Goal: Transaction & Acquisition: Purchase product/service

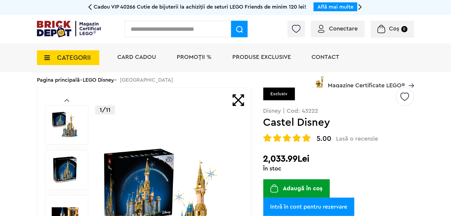
scroll to position [44, 0]
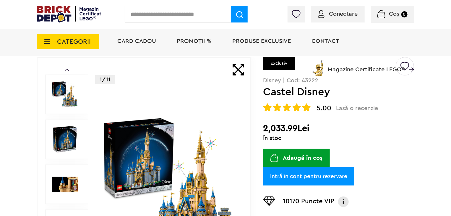
drag, startPoint x: 454, startPoint y: 13, endPoint x: 454, endPoint y: 27, distance: 13.3
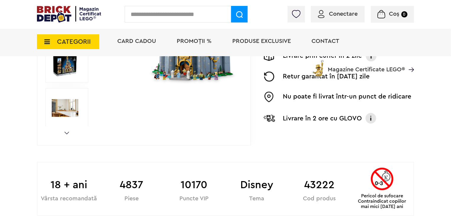
scroll to position [0, 0]
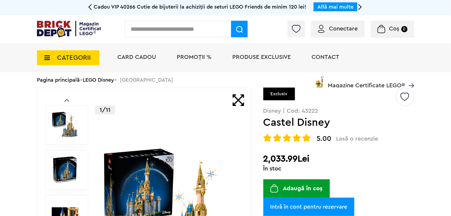
click at [307, 188] on button "Adaugă în coș" at bounding box center [296, 188] width 67 height 18
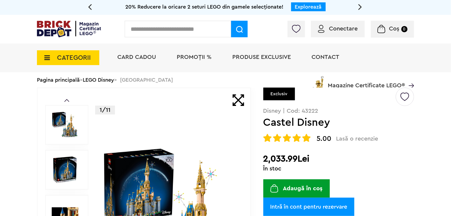
click at [301, 186] on button "Adaugă în coș" at bounding box center [296, 188] width 67 height 18
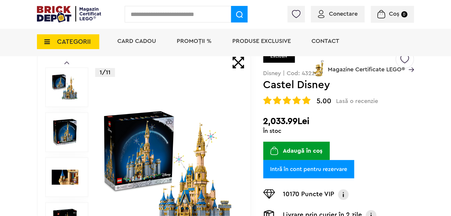
scroll to position [58, 0]
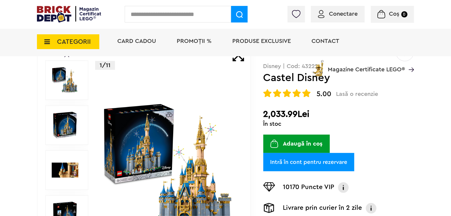
click at [292, 143] on button "Adaugă în coș" at bounding box center [296, 144] width 67 height 18
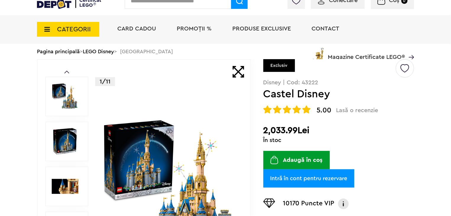
scroll to position [0, 0]
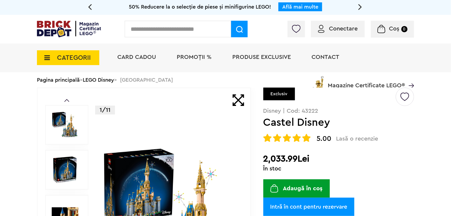
click at [340, 28] on span "Conectare" at bounding box center [343, 29] width 29 height 6
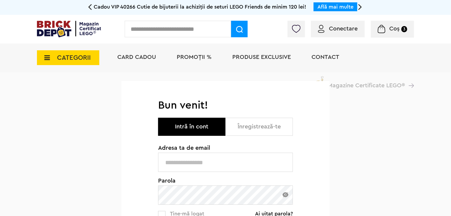
type input "**********"
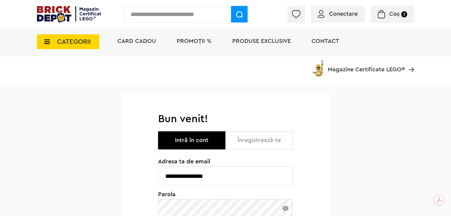
scroll to position [53, 0]
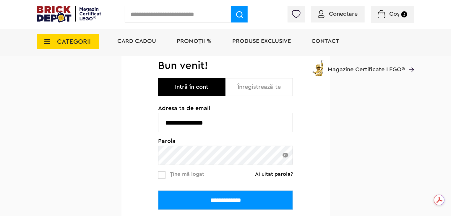
click at [240, 192] on input "**********" at bounding box center [225, 199] width 135 height 19
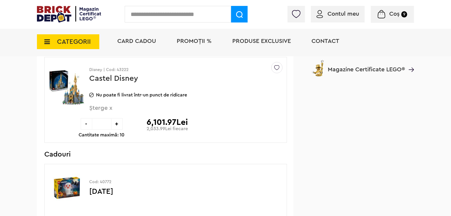
scroll to position [551, 0]
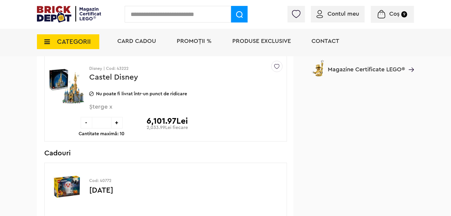
click at [84, 119] on div "-" at bounding box center [87, 123] width 12 height 12
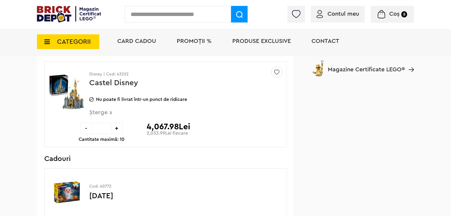
scroll to position [526, 0]
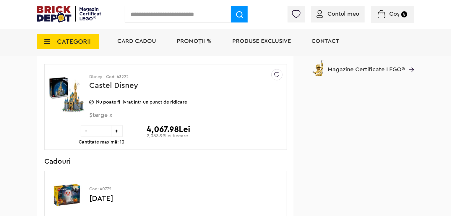
click at [109, 114] on span "Șterge x" at bounding box center [176, 118] width 174 height 13
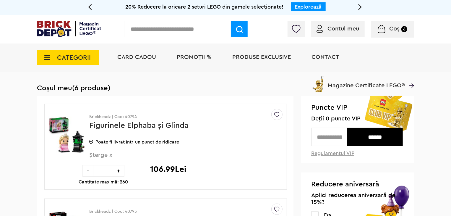
click at [345, 29] on div at bounding box center [369, 30] width 90 height 6
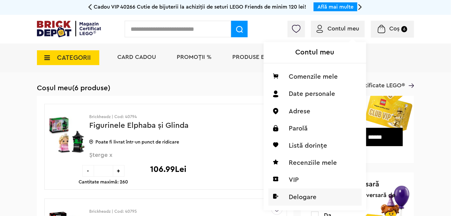
click at [305, 197] on li "Delogare" at bounding box center [314, 196] width 93 height 17
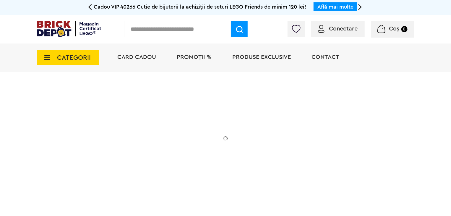
click at [341, 18] on div "Conectare Coș 0" at bounding box center [225, 29] width 451 height 29
click at [338, 24] on div "Conectare" at bounding box center [338, 29] width 54 height 17
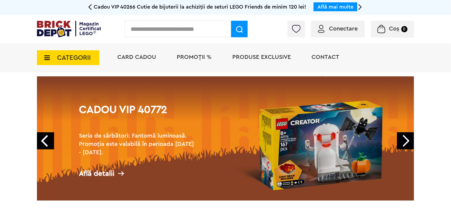
click at [336, 30] on span "Conectare" at bounding box center [343, 29] width 29 height 6
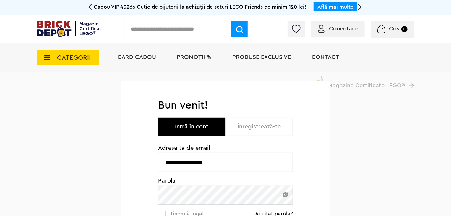
click at [250, 163] on input "**********" at bounding box center [225, 162] width 135 height 19
type input "**********"
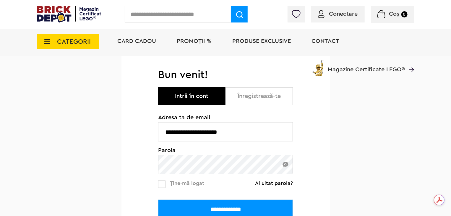
click at [218, 206] on input "**********" at bounding box center [225, 209] width 135 height 19
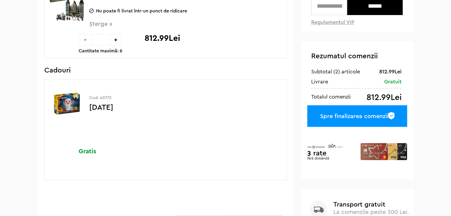
scroll to position [16, 0]
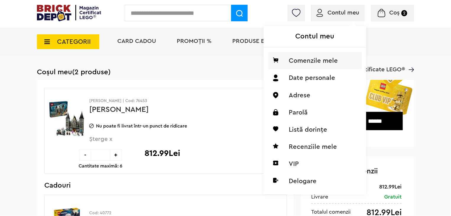
click at [329, 63] on li "Comenzile mele" at bounding box center [314, 60] width 93 height 17
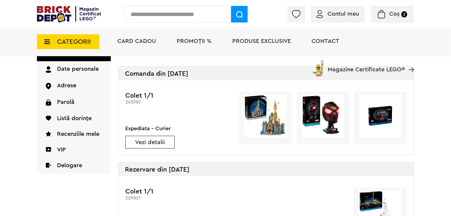
scroll to position [51, 0]
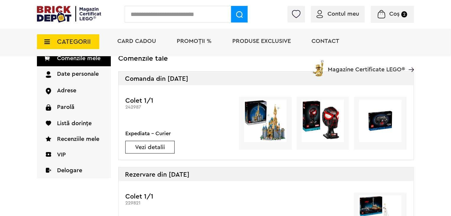
click at [149, 146] on link "Vezi detalii" at bounding box center [150, 147] width 49 height 6
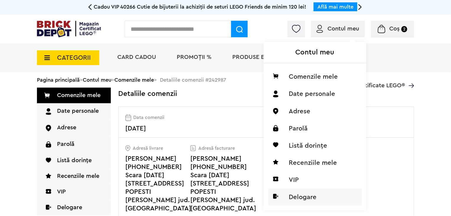
click at [299, 200] on li "Delogare" at bounding box center [314, 196] width 93 height 17
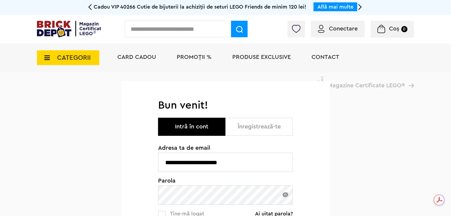
click at [287, 145] on span "Adresa ta de email" at bounding box center [225, 148] width 135 height 6
click at [267, 163] on input "**********" at bounding box center [225, 162] width 135 height 19
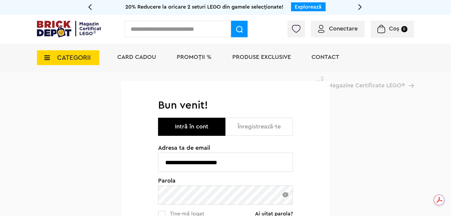
click at [224, 170] on input "**********" at bounding box center [225, 162] width 135 height 19
type input "**********"
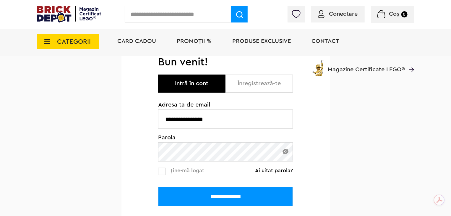
scroll to position [76, 0]
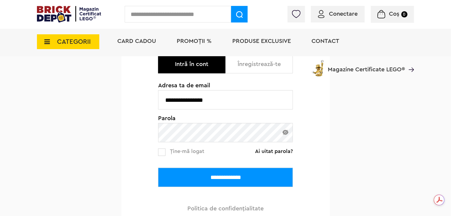
click at [241, 181] on input "**********" at bounding box center [225, 177] width 135 height 19
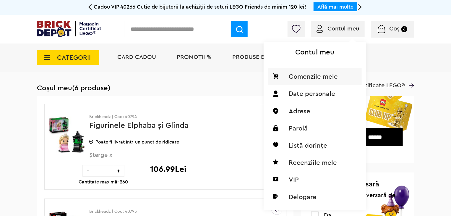
click at [321, 79] on li "Comenzile mele" at bounding box center [314, 76] width 93 height 17
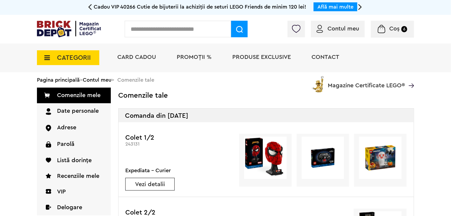
click at [90, 23] on img at bounding box center [69, 29] width 64 height 17
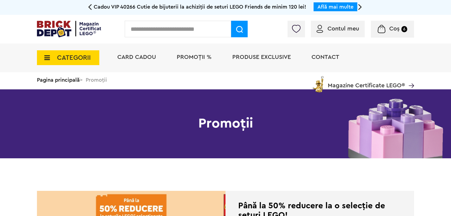
click at [91, 57] on span "CATEGORII" at bounding box center [68, 57] width 62 height 15
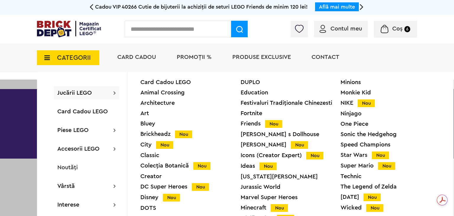
click at [86, 92] on span "Jucării LEGO" at bounding box center [74, 93] width 35 height 6
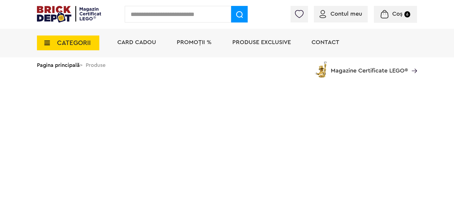
click at [3, 77] on html "Adăugat în coș [DATE] Către coșul tău Continuă cumpărăturile 50% Reducere la o …" at bounding box center [227, 44] width 454 height 88
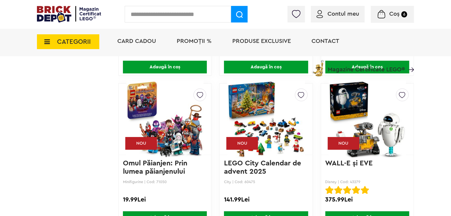
scroll to position [1045, 0]
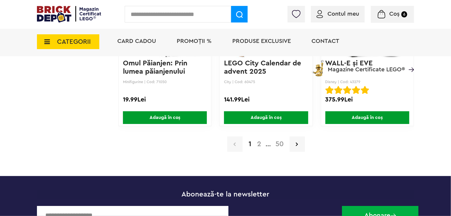
click at [257, 146] on link "2" at bounding box center [259, 143] width 10 height 7
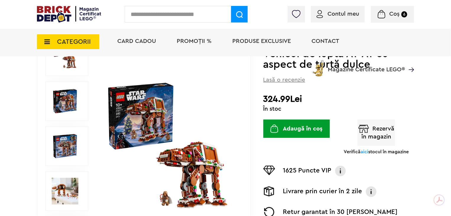
scroll to position [84, 0]
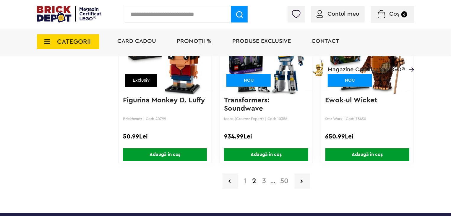
scroll to position [1010, 0]
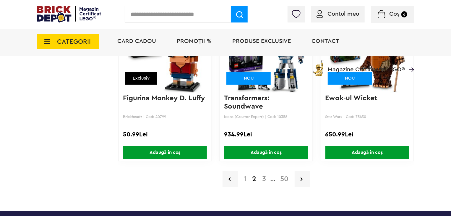
click at [265, 177] on link "3" at bounding box center [265, 178] width 10 height 7
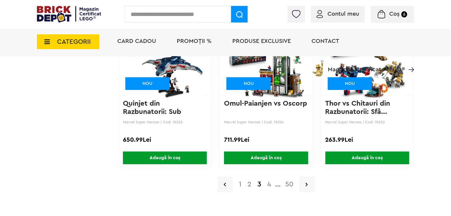
scroll to position [1007, 0]
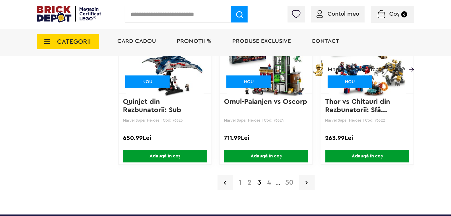
click at [270, 180] on link "4" at bounding box center [269, 182] width 10 height 7
